Goal: Task Accomplishment & Management: Manage account settings

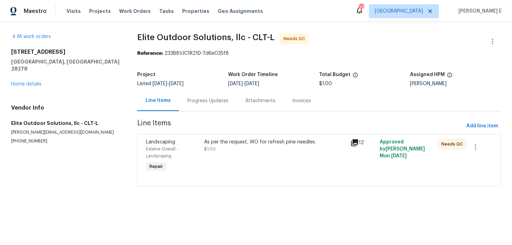
click at [389, 17] on div "Maestro Visits Projects Work Orders Tasks Properties Geo Assignments 37 Dallas …" at bounding box center [256, 11] width 512 height 22
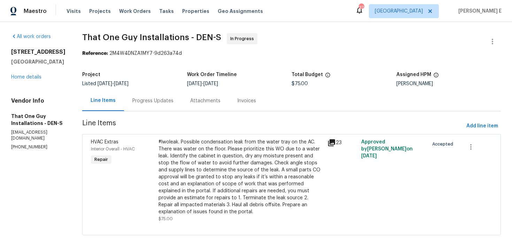
click at [146, 96] on div "Progress Updates" at bounding box center [153, 100] width 58 height 21
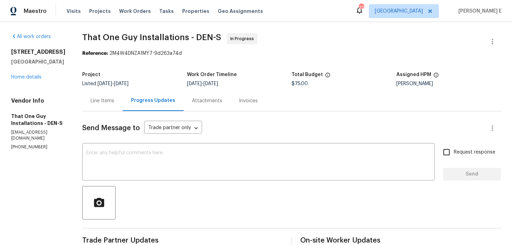
click at [95, 107] on div "Line Items" at bounding box center [102, 100] width 40 height 21
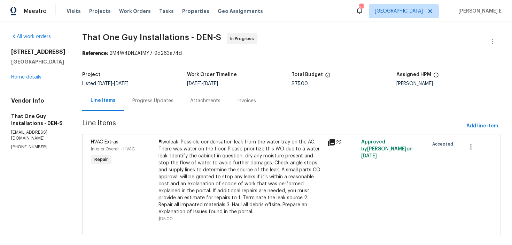
scroll to position [3, 0]
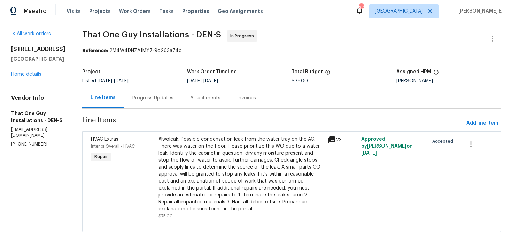
click at [210, 146] on div "#lwoleak. Possible condensation leak from the water tray on the AC. There was w…" at bounding box center [241, 174] width 165 height 77
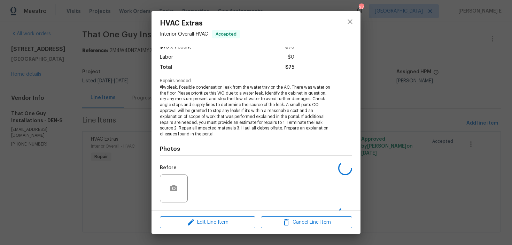
scroll to position [88, 0]
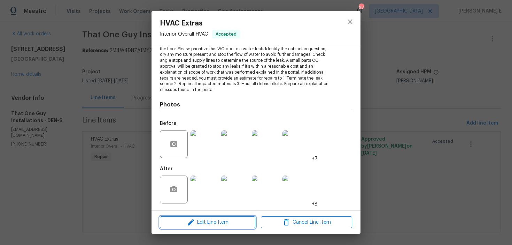
click at [183, 218] on span "Edit Line Item" at bounding box center [207, 222] width 91 height 9
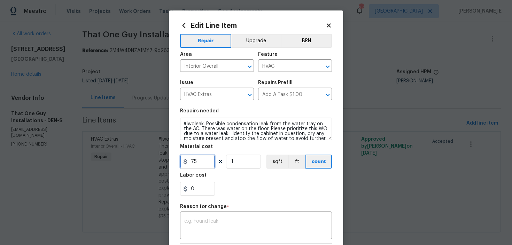
click at [200, 159] on input "75" at bounding box center [197, 161] width 35 height 14
type input "845"
click at [208, 243] on div "Repair Upgrade BRN Area Interior Overall ​ Feature HVAC ​ Issue HVAC Extras ​ R…" at bounding box center [256, 170] width 152 height 278
click at [219, 227] on textarea at bounding box center [256, 226] width 144 height 15
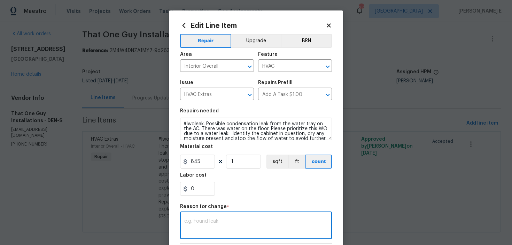
paste textarea "(KE) Updated cost per BR team approval."
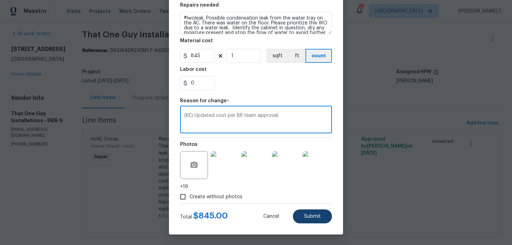
type textarea "(KE) Updated cost per BR team approval."
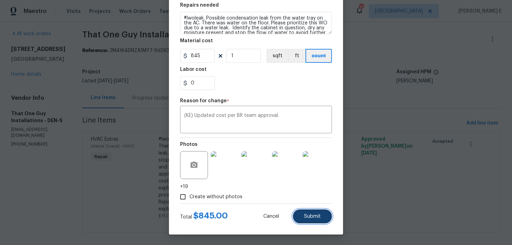
click at [307, 217] on span "Submit" at bounding box center [312, 216] width 17 height 5
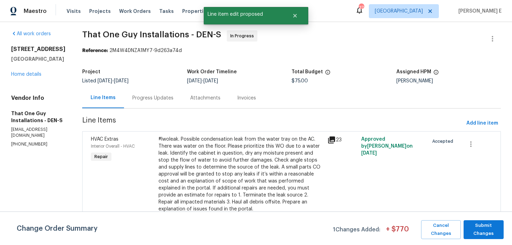
scroll to position [0, 0]
click at [488, 232] on span "Submit Changes" at bounding box center [483, 229] width 33 height 16
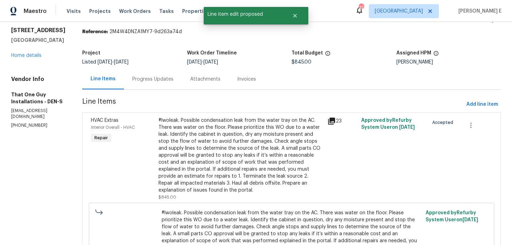
scroll to position [16, 0]
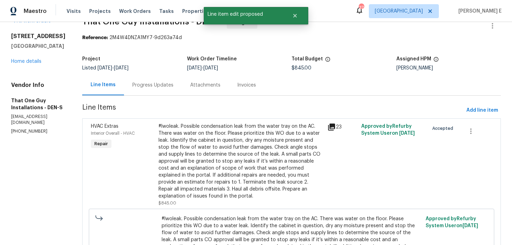
click at [145, 82] on div "Progress Updates" at bounding box center [152, 85] width 41 height 7
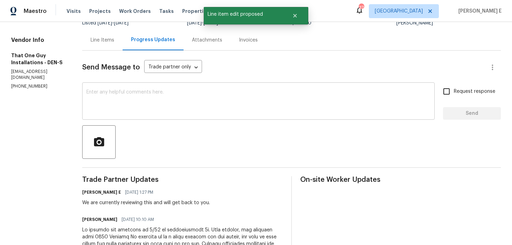
scroll to position [46, 0]
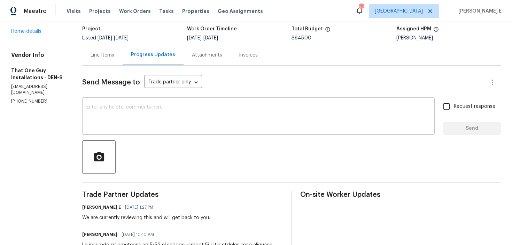
click at [193, 115] on textarea at bounding box center [258, 117] width 344 height 24
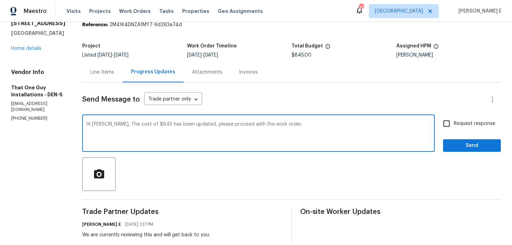
scroll to position [36, 0]
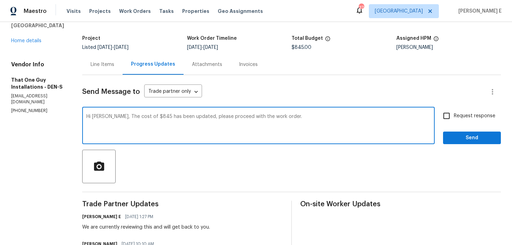
type textarea "Hi [PERSON_NAME], The cost of $845 has been updated, please proceed with the wo…"
click at [447, 119] on input "Request response" at bounding box center [447, 115] width 15 height 15
checkbox input "true"
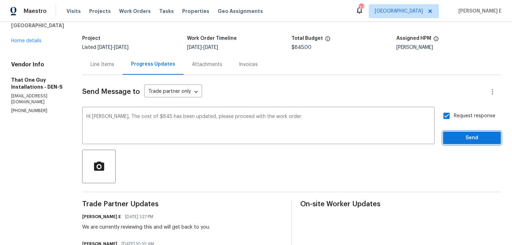
click at [456, 140] on span "Send" at bounding box center [472, 138] width 47 height 9
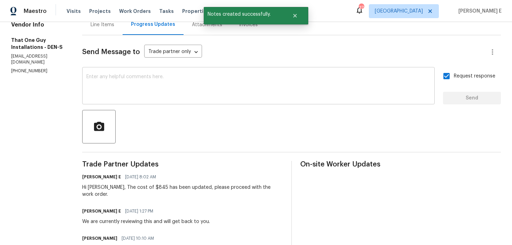
scroll to position [0, 0]
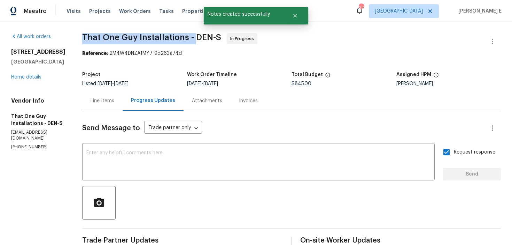
drag, startPoint x: 69, startPoint y: 37, endPoint x: 182, endPoint y: 40, distance: 112.6
click at [181, 39] on span "That One Guy Installations - DEN-S" at bounding box center [151, 37] width 139 height 8
copy span "That One Guy Installations -"
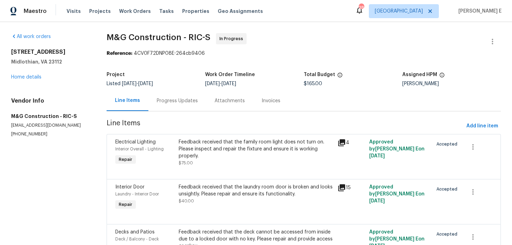
click at [177, 105] on div "Progress Updates" at bounding box center [177, 100] width 58 height 21
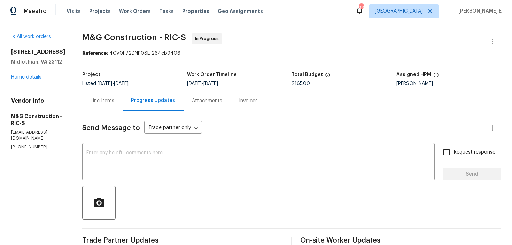
click at [107, 101] on div "Line Items" at bounding box center [103, 100] width 24 height 7
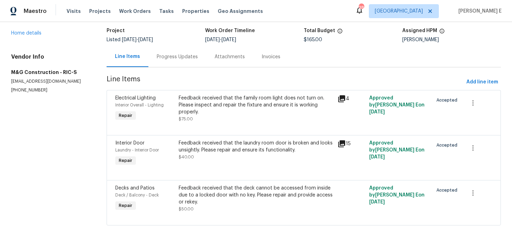
click at [180, 63] on div "Progress Updates" at bounding box center [177, 56] width 58 height 21
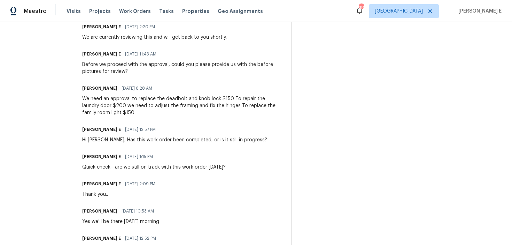
scroll to position [226, 0]
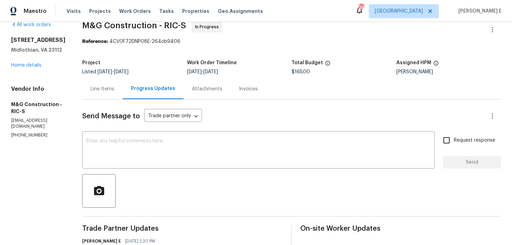
click at [109, 84] on div "Line Items" at bounding box center [102, 88] width 40 height 21
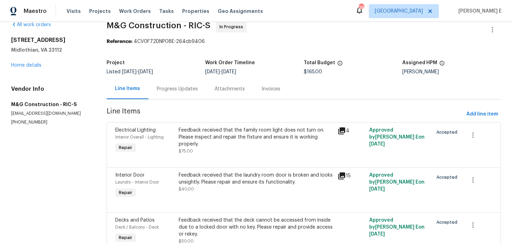
scroll to position [44, 0]
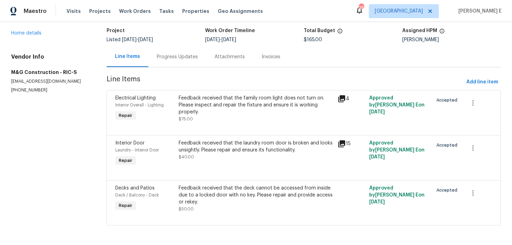
click at [221, 107] on div "Feedback received that the family room light does not turn on. Please inspect a…" at bounding box center [256, 104] width 155 height 21
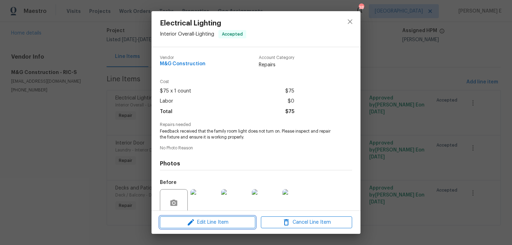
click at [184, 221] on span "Edit Line Item" at bounding box center [207, 222] width 91 height 9
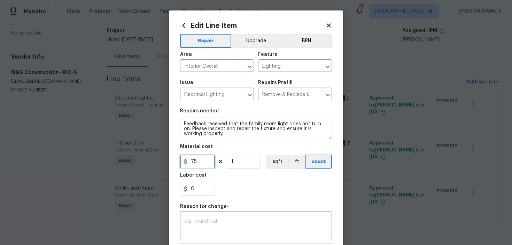
click at [200, 161] on input "75" at bounding box center [197, 161] width 35 height 14
type input "150"
click at [192, 230] on textarea at bounding box center [256, 226] width 144 height 15
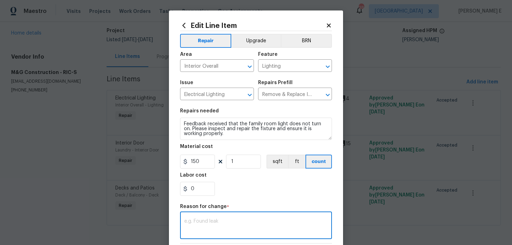
paste textarea "(KE) Updated cost per BR team approval."
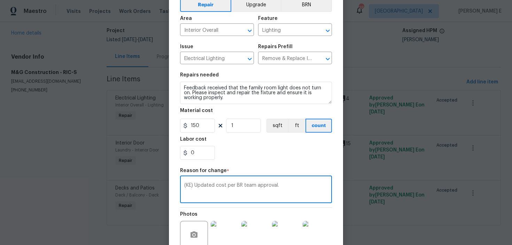
scroll to position [99, 0]
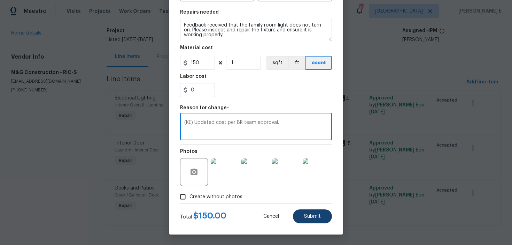
type textarea "(KE) Updated cost per BR team approval."
click at [300, 215] on button "Submit" at bounding box center [312, 216] width 39 height 14
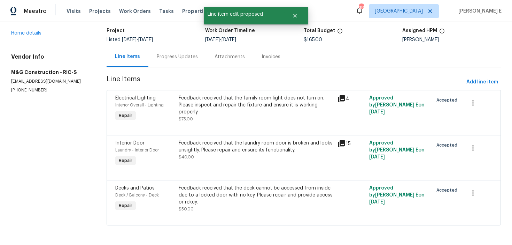
click at [483, 230] on section "M&G Construction - RIC-S In Progress Reference: 4CV0F72DNP08E-264cb9406 Project…" at bounding box center [304, 111] width 395 height 244
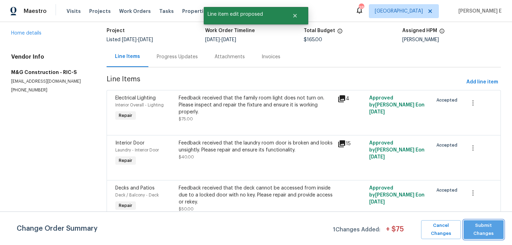
click at [483, 230] on span "Submit Changes" at bounding box center [483, 229] width 33 height 16
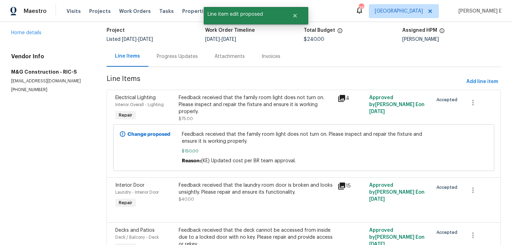
click at [173, 60] on div "Progress Updates" at bounding box center [177, 56] width 58 height 21
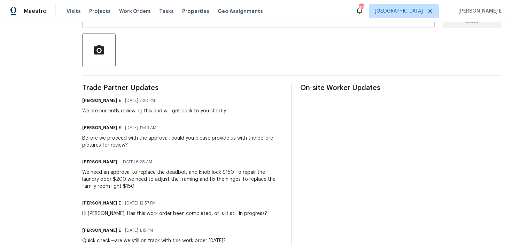
scroll to position [42, 0]
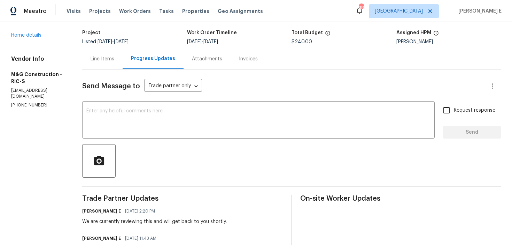
click at [109, 63] on div "Line Items" at bounding box center [102, 58] width 40 height 21
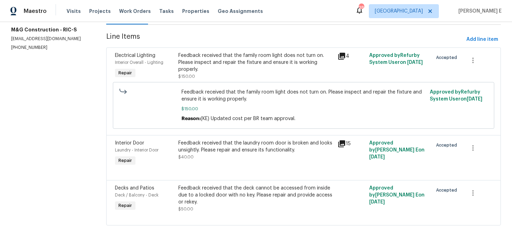
scroll to position [14, 0]
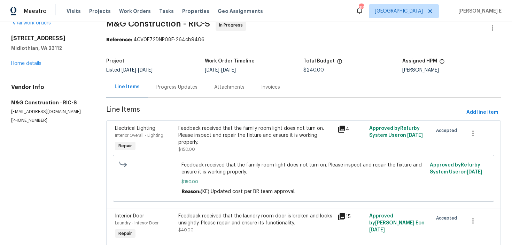
click at [183, 89] on div "Progress Updates" at bounding box center [177, 87] width 41 height 7
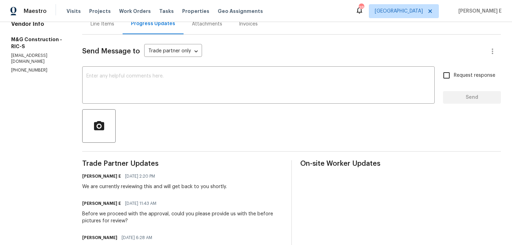
scroll to position [1, 0]
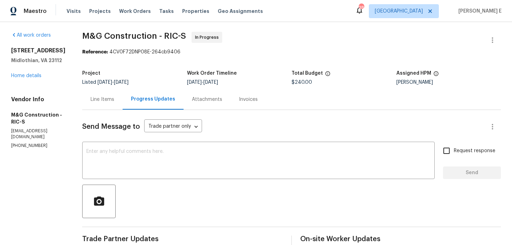
click at [98, 100] on div "Line Items" at bounding box center [103, 99] width 24 height 7
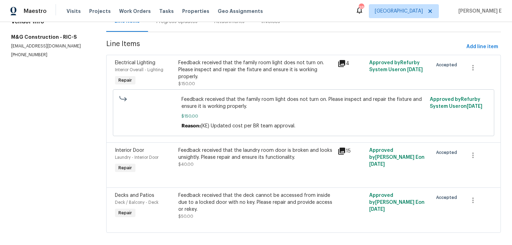
scroll to position [87, 0]
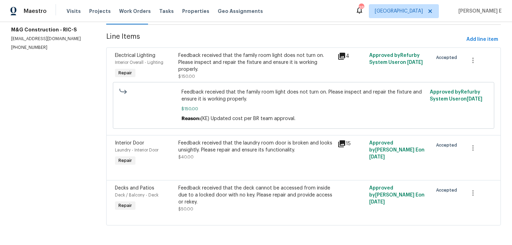
click at [223, 171] on div at bounding box center [304, 171] width 378 height 8
click at [241, 155] on div "Feedback received that the laundry room door is broken and looks unsightly. Ple…" at bounding box center [255, 149] width 155 height 21
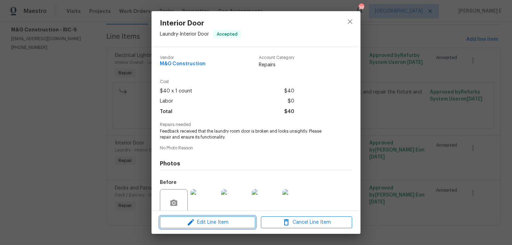
click at [204, 222] on span "Edit Line Item" at bounding box center [207, 222] width 91 height 9
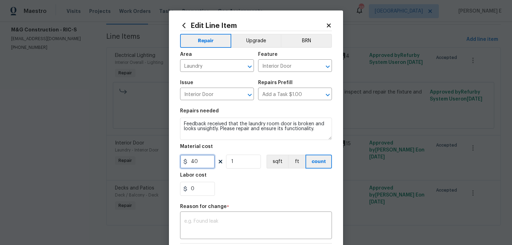
click at [196, 163] on input "40" at bounding box center [197, 161] width 35 height 14
type input "200"
click at [216, 228] on textarea at bounding box center [256, 226] width 144 height 15
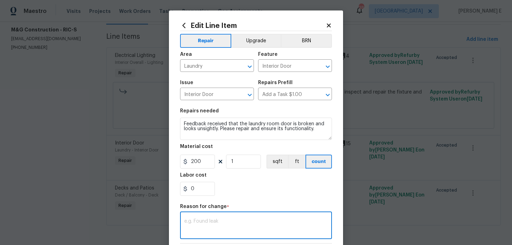
paste textarea "(KE) Updated cost per BR team approval."
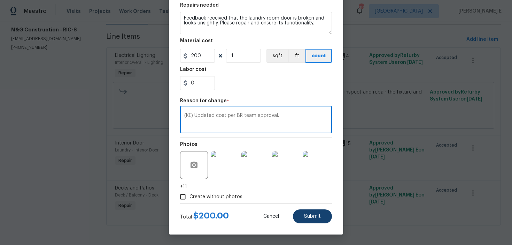
type textarea "(KE) Updated cost per BR team approval."
click at [304, 219] on button "Submit" at bounding box center [312, 216] width 39 height 14
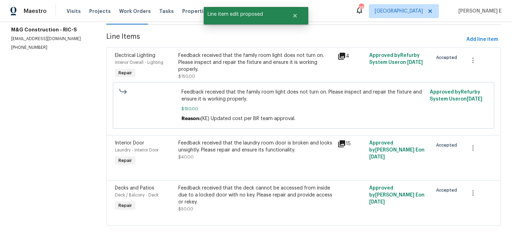
scroll to position [0, 0]
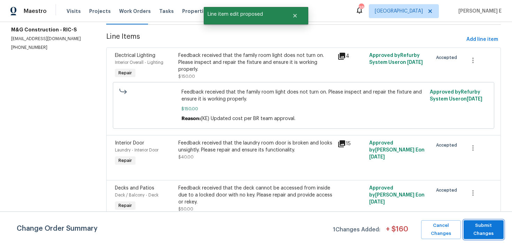
click at [478, 233] on span "Submit Changes" at bounding box center [483, 229] width 33 height 16
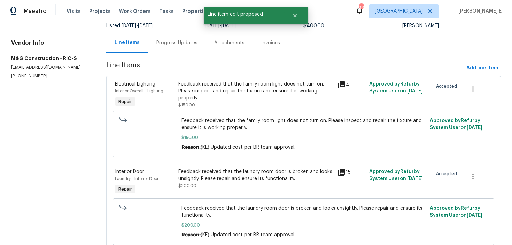
scroll to position [3, 0]
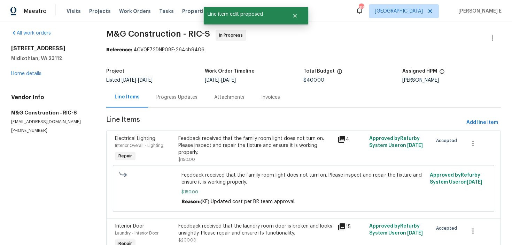
click at [166, 104] on div "Progress Updates" at bounding box center [177, 97] width 58 height 21
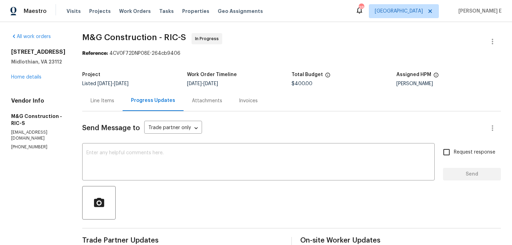
click at [104, 104] on div "Line Items" at bounding box center [103, 100] width 24 height 7
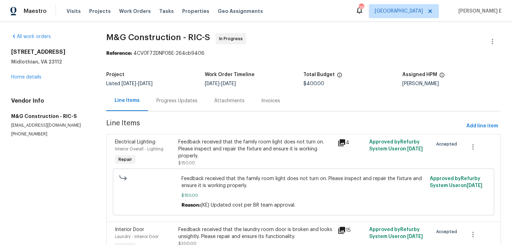
scroll to position [130, 0]
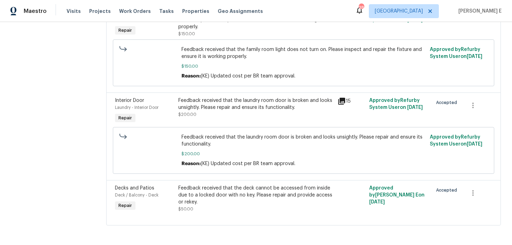
click at [187, 191] on div "Feedback received that the deck cannot be accessed from inside due to a locked …" at bounding box center [255, 194] width 155 height 21
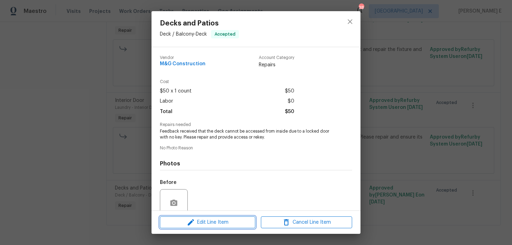
click at [193, 223] on icon "button" at bounding box center [191, 222] width 8 height 8
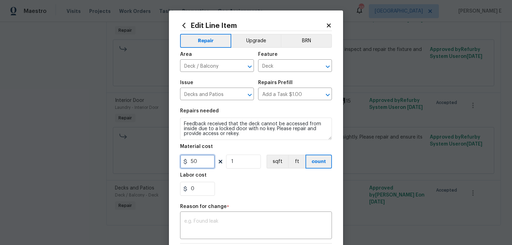
click at [190, 162] on input "50" at bounding box center [197, 161] width 35 height 14
paste input "text"
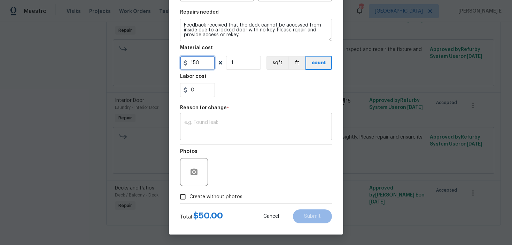
type input "150"
click at [220, 128] on textarea at bounding box center [256, 127] width 144 height 15
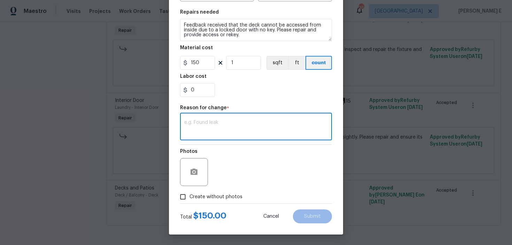
paste textarea "(KE) Updated cost per BR team approval."
type textarea "(KE) Updated cost per BR team approval."
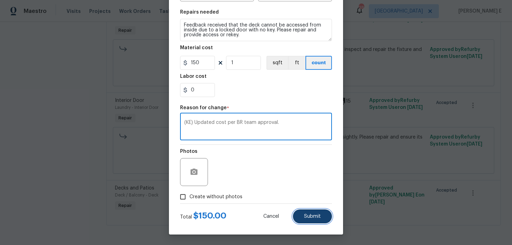
click at [312, 222] on button "Submit" at bounding box center [312, 216] width 39 height 14
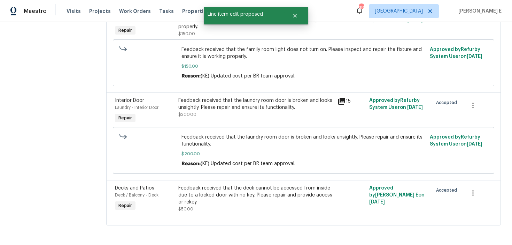
scroll to position [0, 0]
click at [483, 231] on section "M&G Construction - RIC-S In Progress Reference: 4CV0F72DNP08E-264cb9406 Project…" at bounding box center [303, 68] width 395 height 329
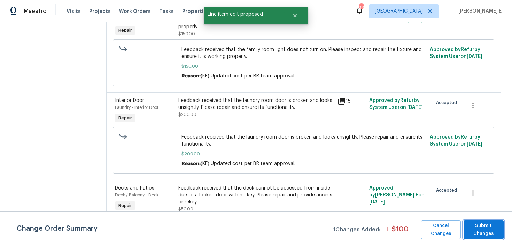
click at [483, 231] on span "Submit Changes" at bounding box center [483, 229] width 33 height 16
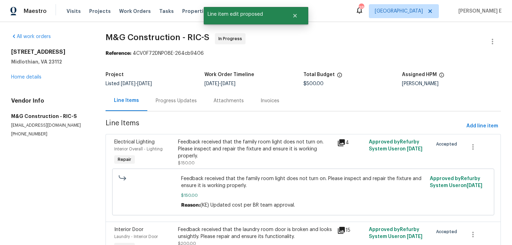
click at [188, 105] on div "Progress Updates" at bounding box center [176, 100] width 58 height 21
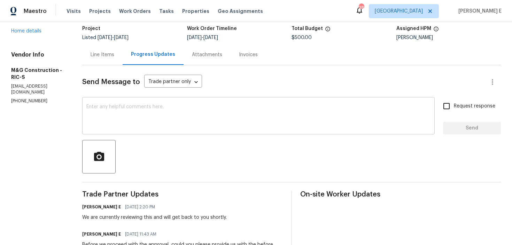
scroll to position [45, 0]
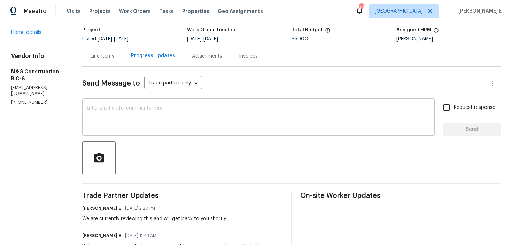
click at [208, 129] on textarea at bounding box center [258, 118] width 344 height 24
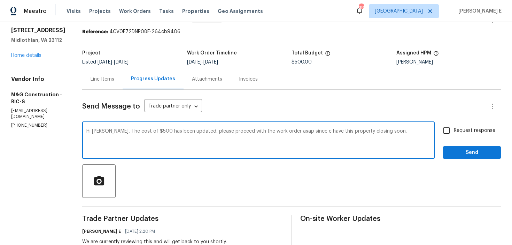
scroll to position [43, 0]
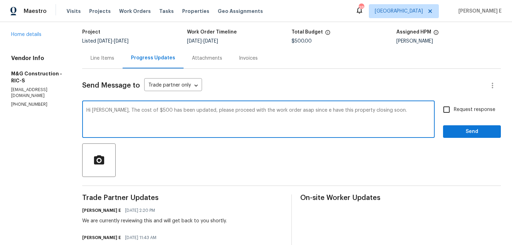
type textarea "Hi Cheila, The cost of $500 has been updated, please proceed with the work orde…"
click at [454, 108] on input "Request response" at bounding box center [447, 109] width 15 height 15
checkbox input "true"
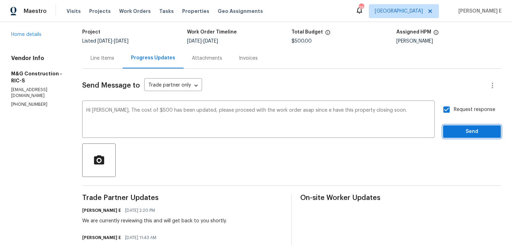
click at [451, 128] on span "Send" at bounding box center [472, 131] width 47 height 9
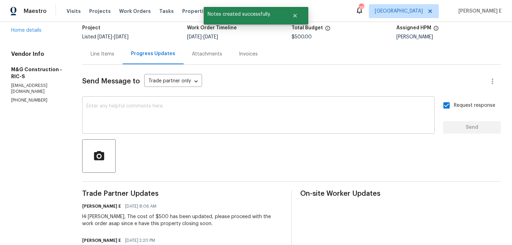
scroll to position [58, 0]
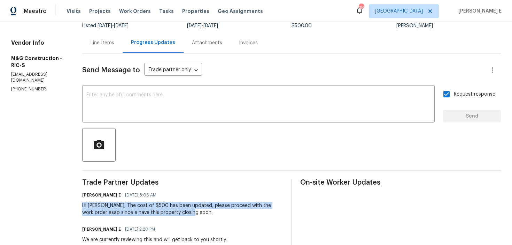
drag, startPoint x: 81, startPoint y: 207, endPoint x: 182, endPoint y: 209, distance: 100.8
copy div "Hi Cheila, The cost of $500 has been updated, please proceed with the work orde…"
click at [193, 106] on textarea at bounding box center [258, 104] width 344 height 24
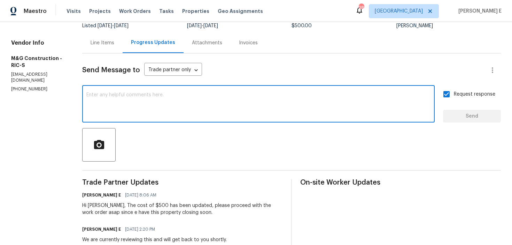
paste textarea "Hi Cheila, The cost of $500 has been updated, please proceed with the work orde…"
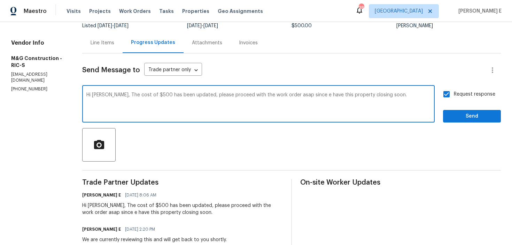
click at [302, 95] on textarea "Hi Cheila, The cost of $500 has been updated, please proceed with the work orde…" at bounding box center [258, 104] width 344 height 24
type textarea "Hi Cheila, The cost of $500 has been updated, please proceed with the work orde…"
click at [455, 113] on span "Send" at bounding box center [472, 116] width 47 height 9
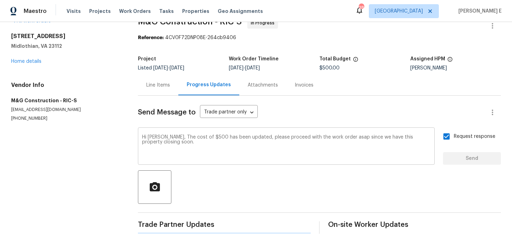
scroll to position [0, 0]
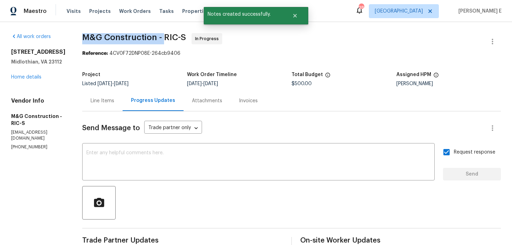
drag, startPoint x: 82, startPoint y: 33, endPoint x: 164, endPoint y: 38, distance: 82.5
copy span "M&G Construction -"
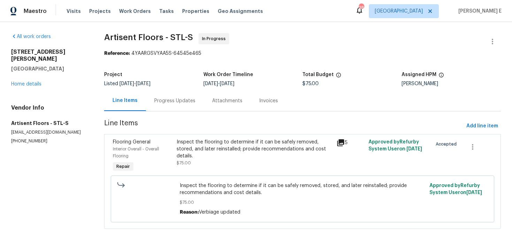
click at [193, 136] on div "Flooring General Interior Overall - Overall Flooring Repair Inspect the floorin…" at bounding box center [302, 181] width 397 height 95
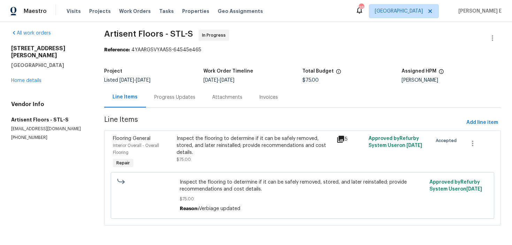
click at [218, 149] on div "Inspect the flooring to determine if it can be safely removed, stored, and late…" at bounding box center [255, 149] width 156 height 28
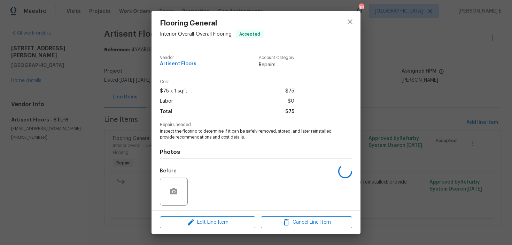
scroll to position [47, 0]
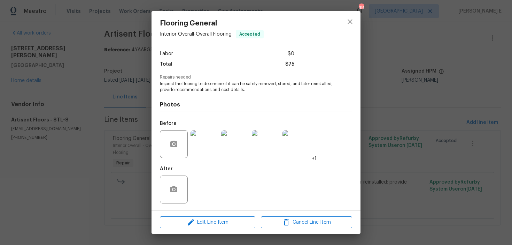
click at [108, 146] on div "Flooring General Interior Overall - Overall Flooring Accepted Vendor Artisent F…" at bounding box center [256, 122] width 512 height 245
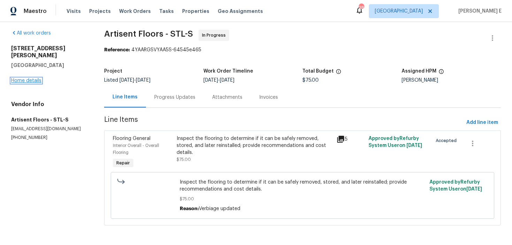
click at [37, 78] on link "Home details" at bounding box center [26, 80] width 30 height 5
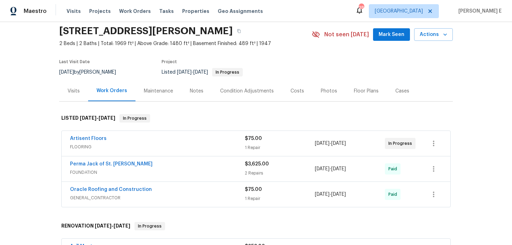
scroll to position [26, 0]
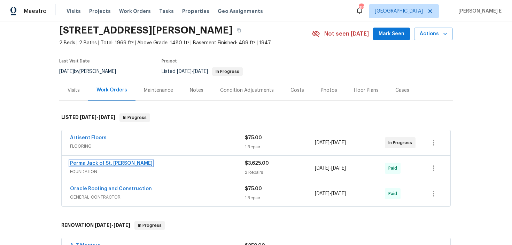
click at [114, 163] on link "Perma Jack of St. Louis" at bounding box center [111, 163] width 83 height 5
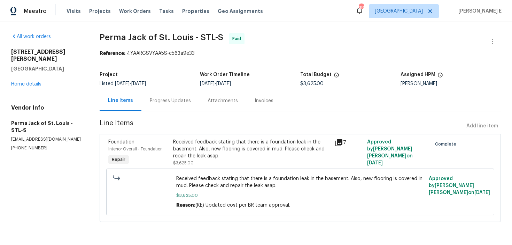
click at [244, 158] on div "Received feedback stating that there is a foundation leak in the basement. Also…" at bounding box center [252, 148] width 158 height 21
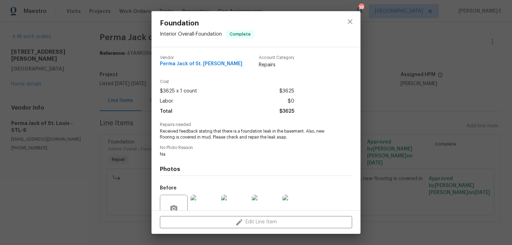
scroll to position [64, 0]
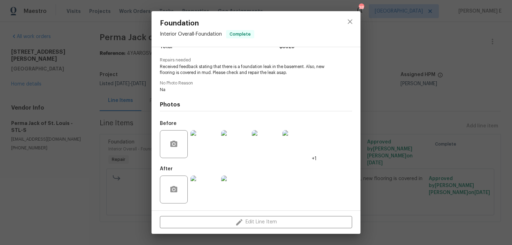
click at [204, 148] on img at bounding box center [205, 144] width 28 height 28
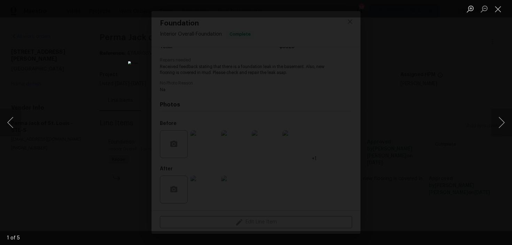
click at [403, 97] on div "Lightbox" at bounding box center [256, 122] width 512 height 245
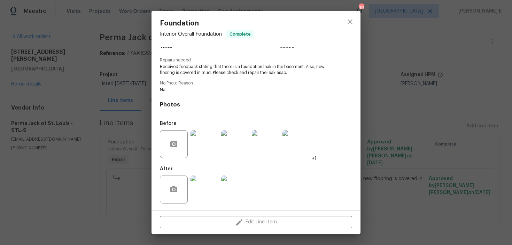
click at [198, 202] on img at bounding box center [205, 189] width 28 height 28
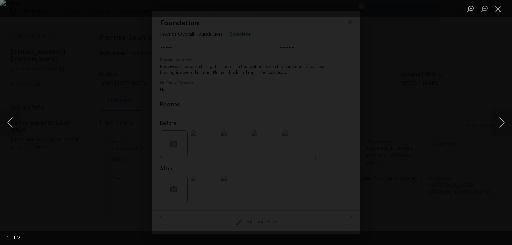
click at [468, 54] on div "Lightbox" at bounding box center [256, 122] width 512 height 245
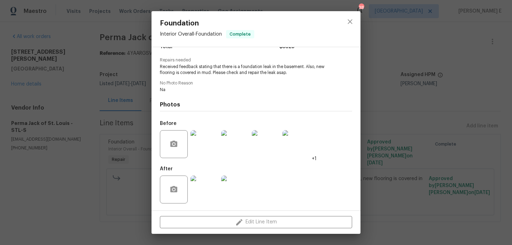
click at [458, 61] on div "Foundation Interior Overall - Foundation Complete Vendor Perma Jack of St. Loui…" at bounding box center [256, 122] width 512 height 245
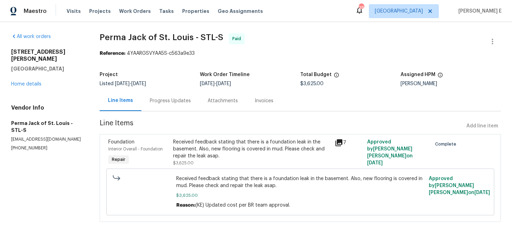
click at [195, 146] on div "Received feedback stating that there is a foundation leak in the basement. Also…" at bounding box center [252, 148] width 158 height 21
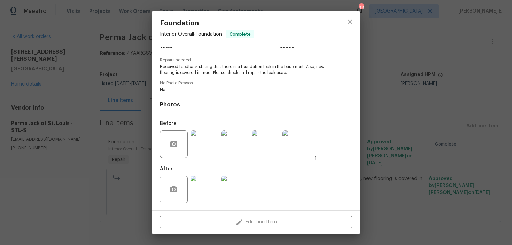
click at [194, 191] on img at bounding box center [205, 189] width 28 height 28
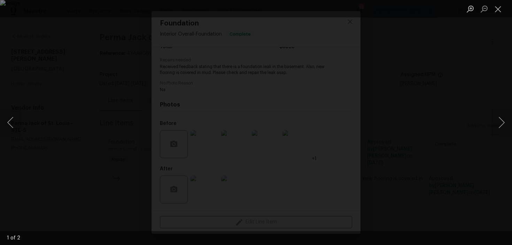
click at [194, 191] on img "Lightbox" at bounding box center [256, 122] width 512 height 245
click at [488, 76] on div "Lightbox" at bounding box center [256, 122] width 512 height 245
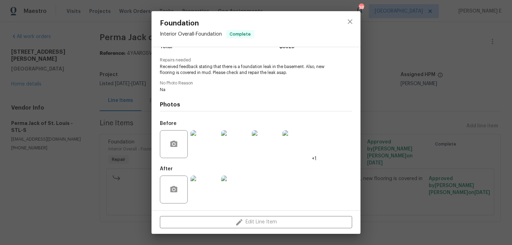
click at [214, 141] on img at bounding box center [205, 144] width 28 height 28
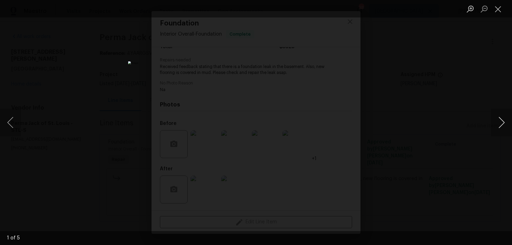
click at [497, 121] on button "Next image" at bounding box center [501, 122] width 21 height 28
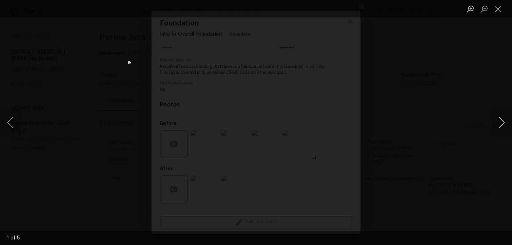
click at [497, 121] on button "Next image" at bounding box center [501, 122] width 21 height 28
click at [439, 84] on div "Lightbox" at bounding box center [256, 122] width 512 height 245
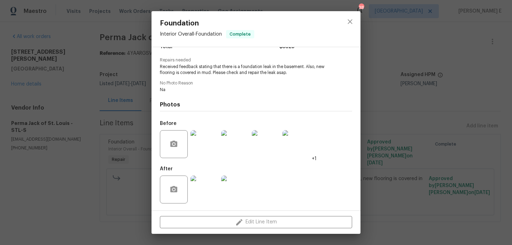
click at [219, 185] on div at bounding box center [204, 189] width 31 height 36
click at [209, 184] on img at bounding box center [205, 189] width 28 height 28
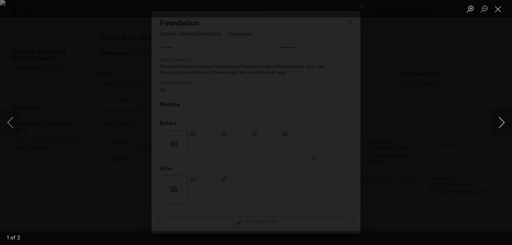
click at [500, 128] on button "Next image" at bounding box center [501, 122] width 21 height 28
click at [499, 117] on button "Next image" at bounding box center [501, 122] width 21 height 28
click at [499, 118] on button "Next image" at bounding box center [501, 122] width 21 height 28
click at [445, 60] on div "Lightbox" at bounding box center [256, 122] width 512 height 245
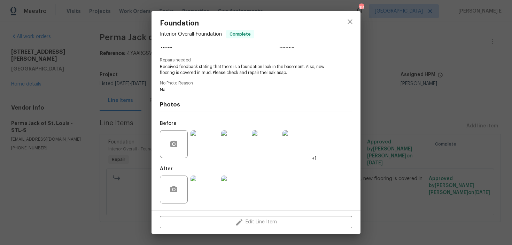
click at [445, 60] on div "Lightbox" at bounding box center [256, 122] width 512 height 245
click at [445, 60] on div "Foundation Interior Overall - Foundation Complete Vendor Perma Jack of St. Loui…" at bounding box center [256, 122] width 512 height 245
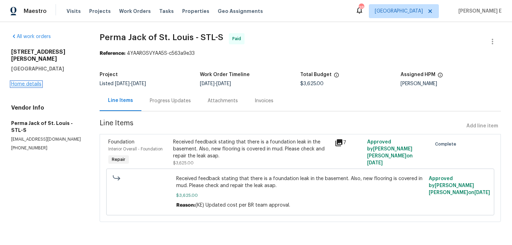
click at [14, 82] on link "Home details" at bounding box center [26, 84] width 30 height 5
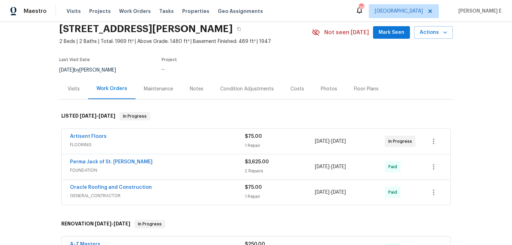
scroll to position [36, 0]
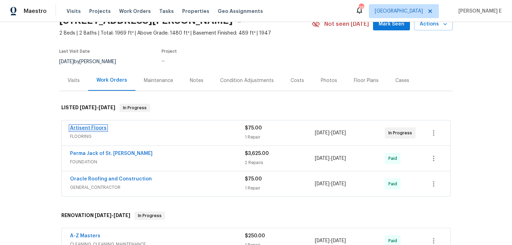
click at [98, 128] on link "Artisent Floors" at bounding box center [88, 127] width 37 height 5
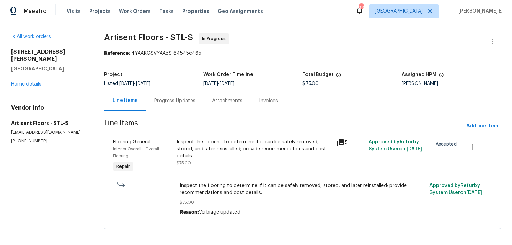
click at [181, 105] on div "Progress Updates" at bounding box center [175, 100] width 58 height 21
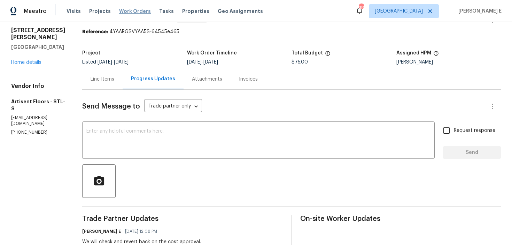
scroll to position [19, 0]
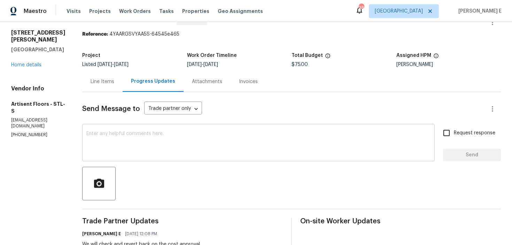
click at [271, 130] on div "x ​" at bounding box center [258, 143] width 353 height 36
paste textarea "Our Budget Review team has advised that we will not be addressing this issue at…"
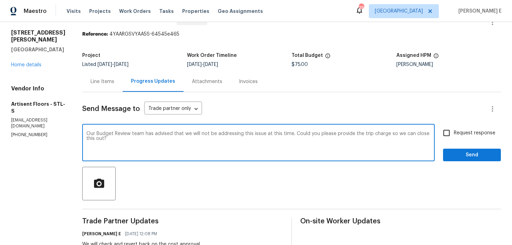
type textarea "Our Budget Review team has advised that we will not be addressing this issue at…"
click at [459, 134] on span "Request response" at bounding box center [474, 132] width 41 height 7
click at [454, 134] on input "Request response" at bounding box center [447, 132] width 15 height 15
checkbox input "true"
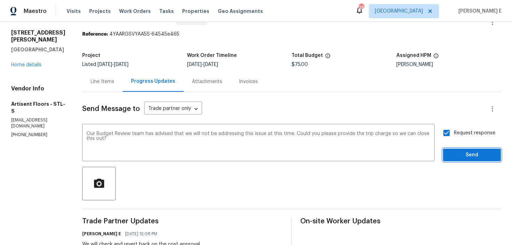
click at [468, 157] on span "Send" at bounding box center [472, 155] width 47 height 9
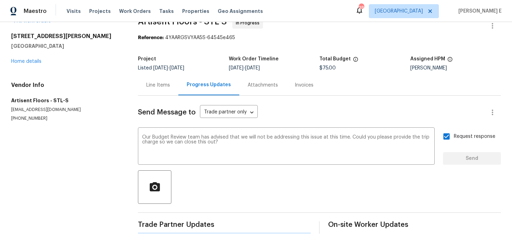
scroll to position [0, 0]
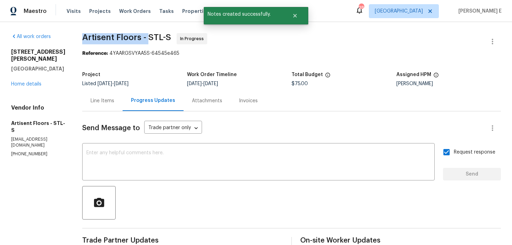
drag, startPoint x: 82, startPoint y: 40, endPoint x: 153, endPoint y: 40, distance: 71.1
copy span "Artisent Floors -"
